Goal: Navigation & Orientation: Find specific page/section

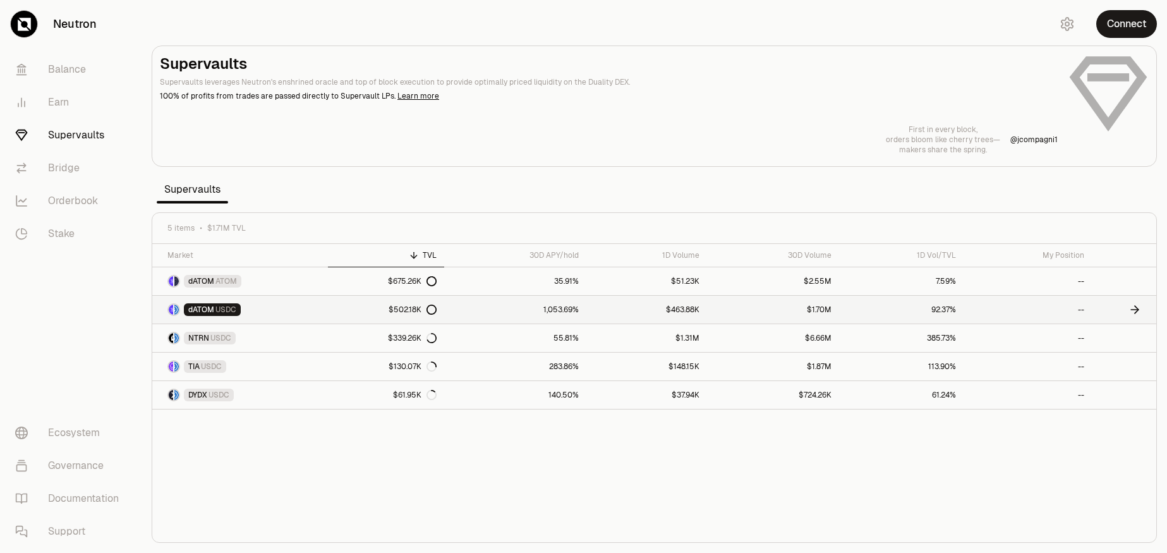
click at [280, 310] on link "dATOM USDC" at bounding box center [240, 310] width 176 height 28
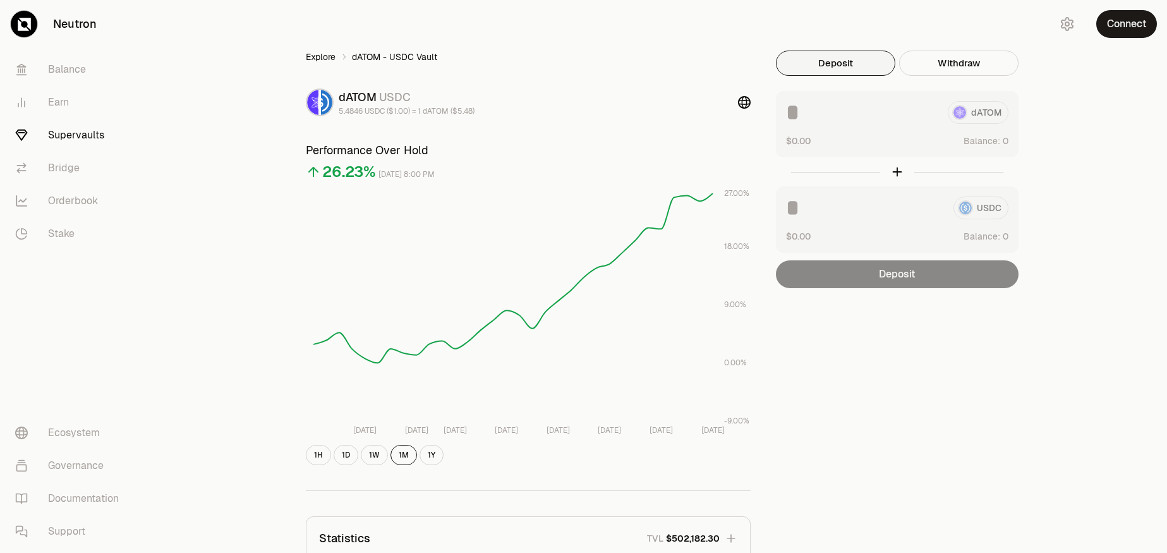
click at [322, 61] on link "Explore" at bounding box center [321, 57] width 30 height 13
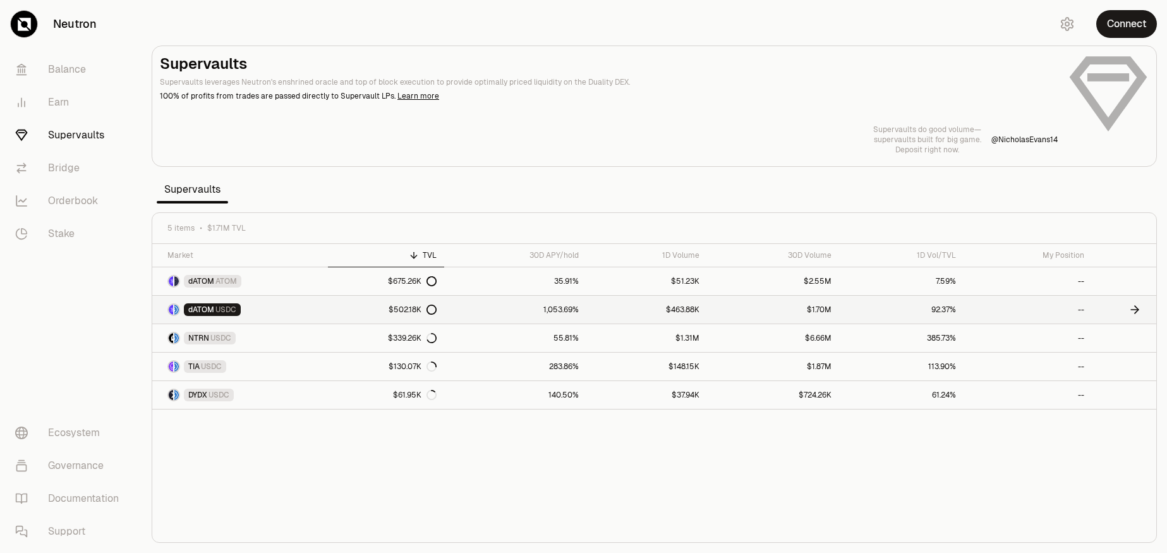
click at [308, 311] on link "dATOM USDC" at bounding box center [240, 310] width 176 height 28
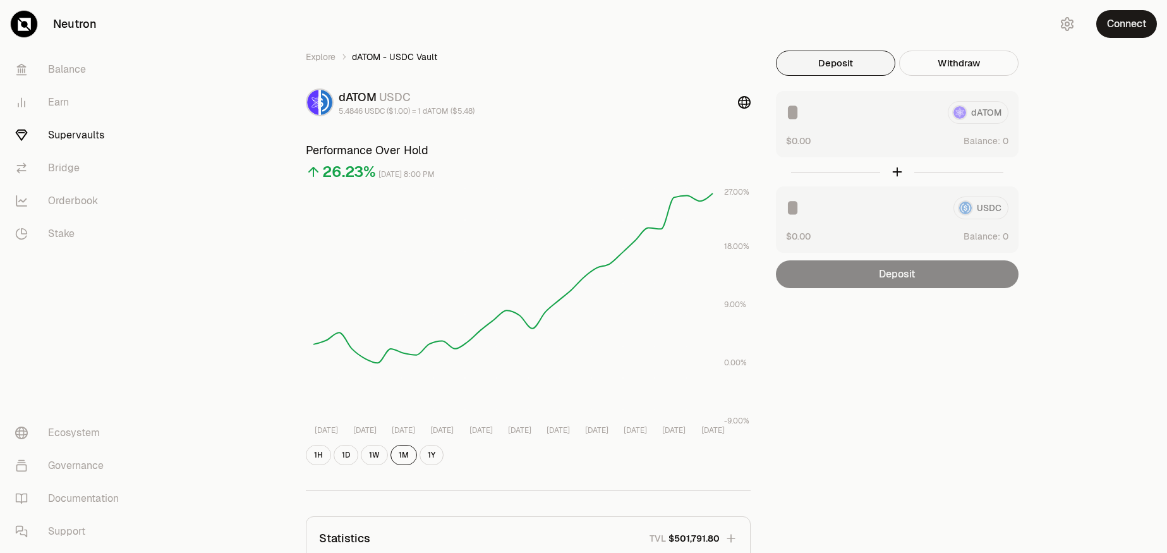
click at [71, 67] on link "Balance" at bounding box center [70, 69] width 131 height 33
click at [66, 26] on link "Neutron" at bounding box center [70, 24] width 141 height 48
